Goal: Task Accomplishment & Management: Manage account settings

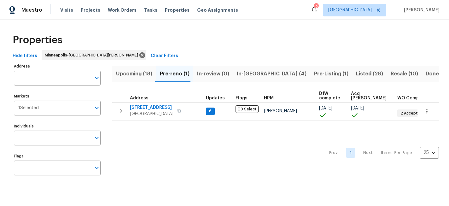
click at [314, 72] on span "Pre-Listing (1)" at bounding box center [331, 73] width 34 height 9
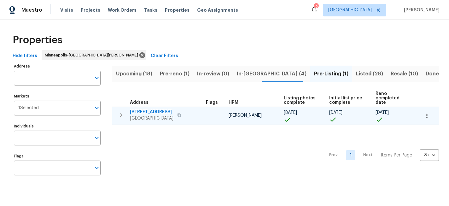
click at [152, 109] on span "[STREET_ADDRESS]" at bounding box center [152, 112] width 44 height 6
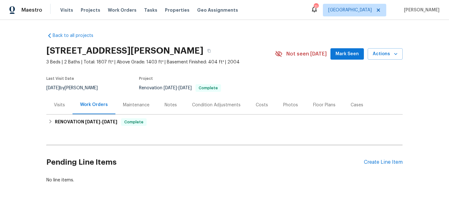
scroll to position [20, 0]
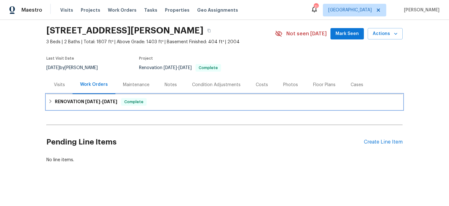
click at [52, 100] on icon at bounding box center [50, 101] width 4 height 4
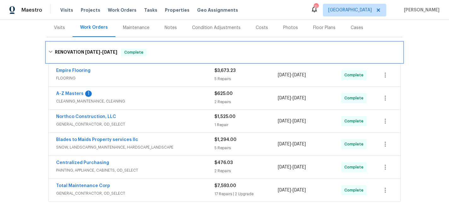
scroll to position [99, 0]
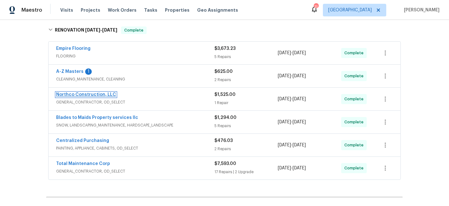
click at [93, 94] on link "Northco Construction, LLC" at bounding box center [86, 94] width 60 height 4
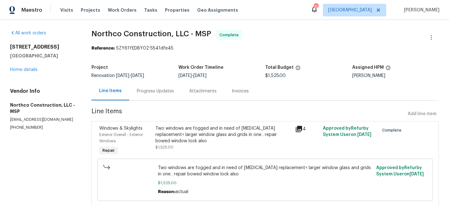
click at [151, 88] on div "Progress Updates" at bounding box center [155, 91] width 37 height 6
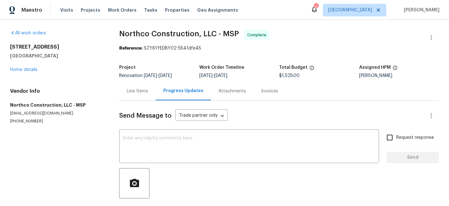
click at [144, 93] on div "Line Items" at bounding box center [137, 91] width 21 height 6
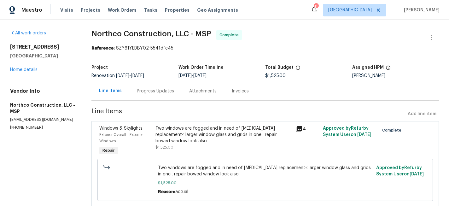
scroll to position [19, 0]
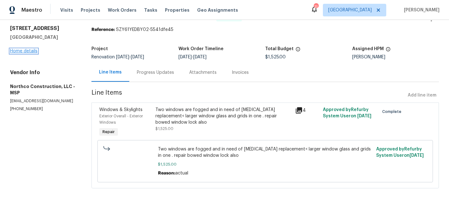
click at [30, 52] on link "Home details" at bounding box center [23, 51] width 27 height 4
